Goal: Information Seeking & Learning: Learn about a topic

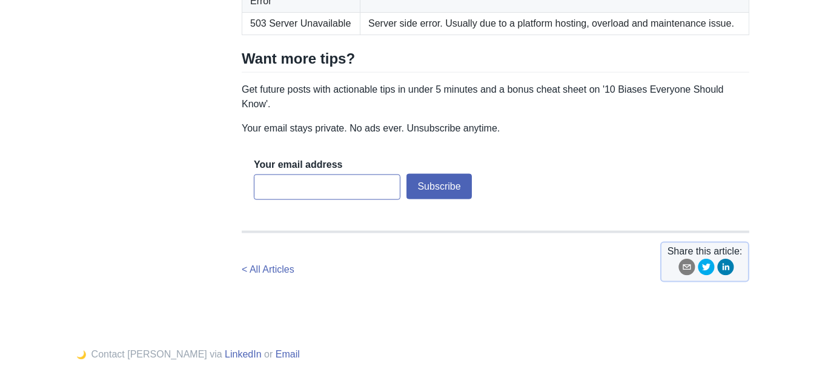
scroll to position [933, 0]
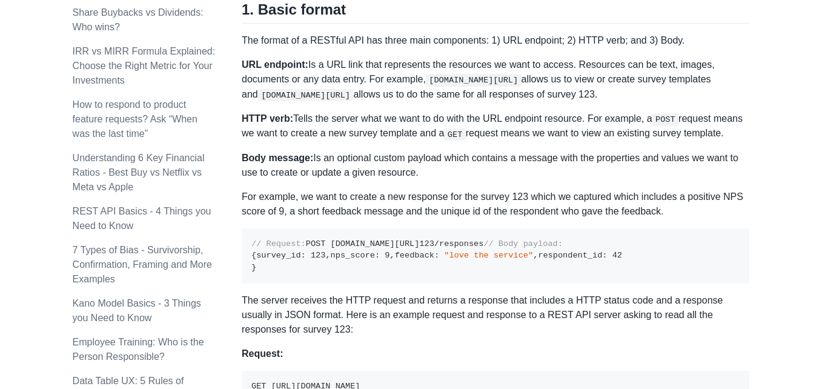
scroll to position [772, 0]
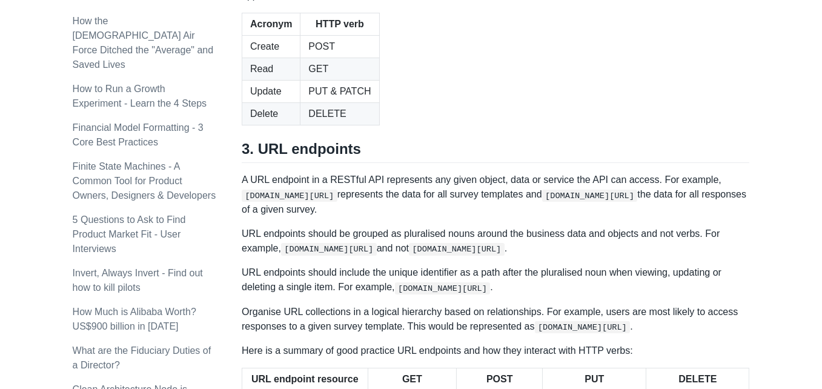
scroll to position [1466, 0]
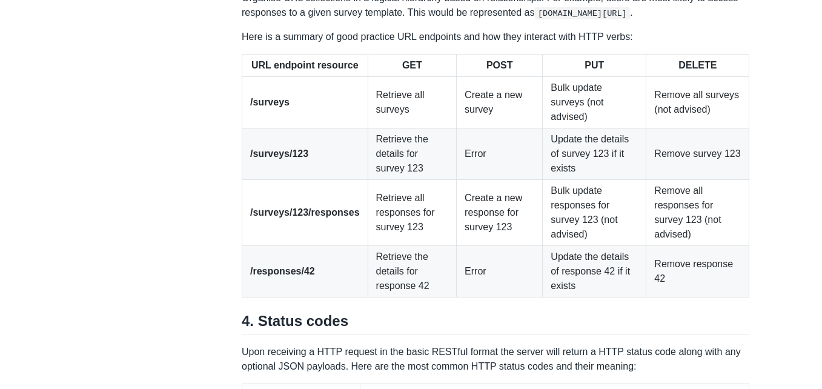
scroll to position [1644, 0]
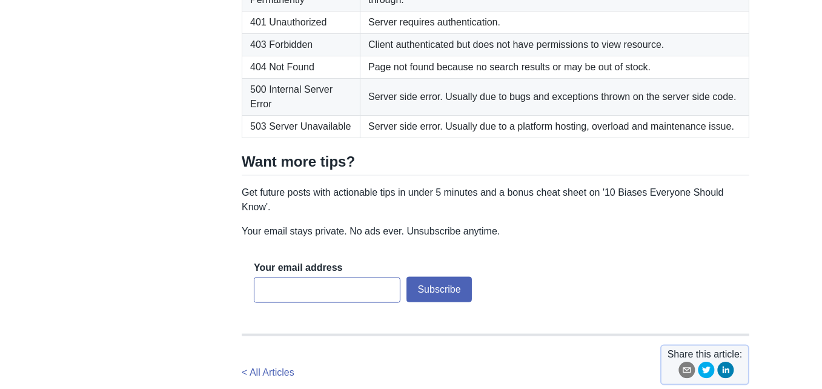
scroll to position [2098, 0]
